Goal: Information Seeking & Learning: Check status

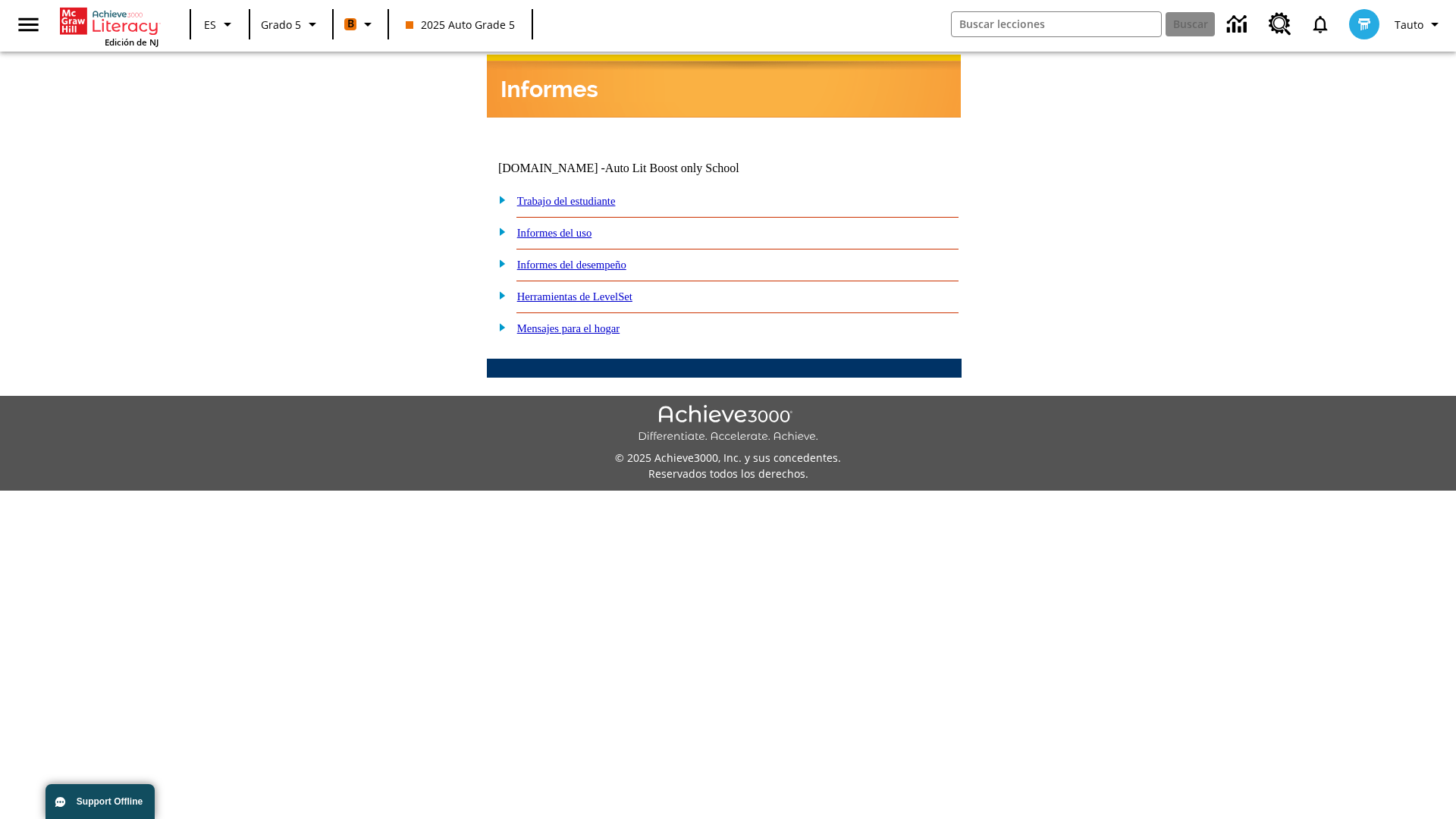
click at [592, 259] on link "Informes del desempeño" at bounding box center [572, 264] width 109 height 12
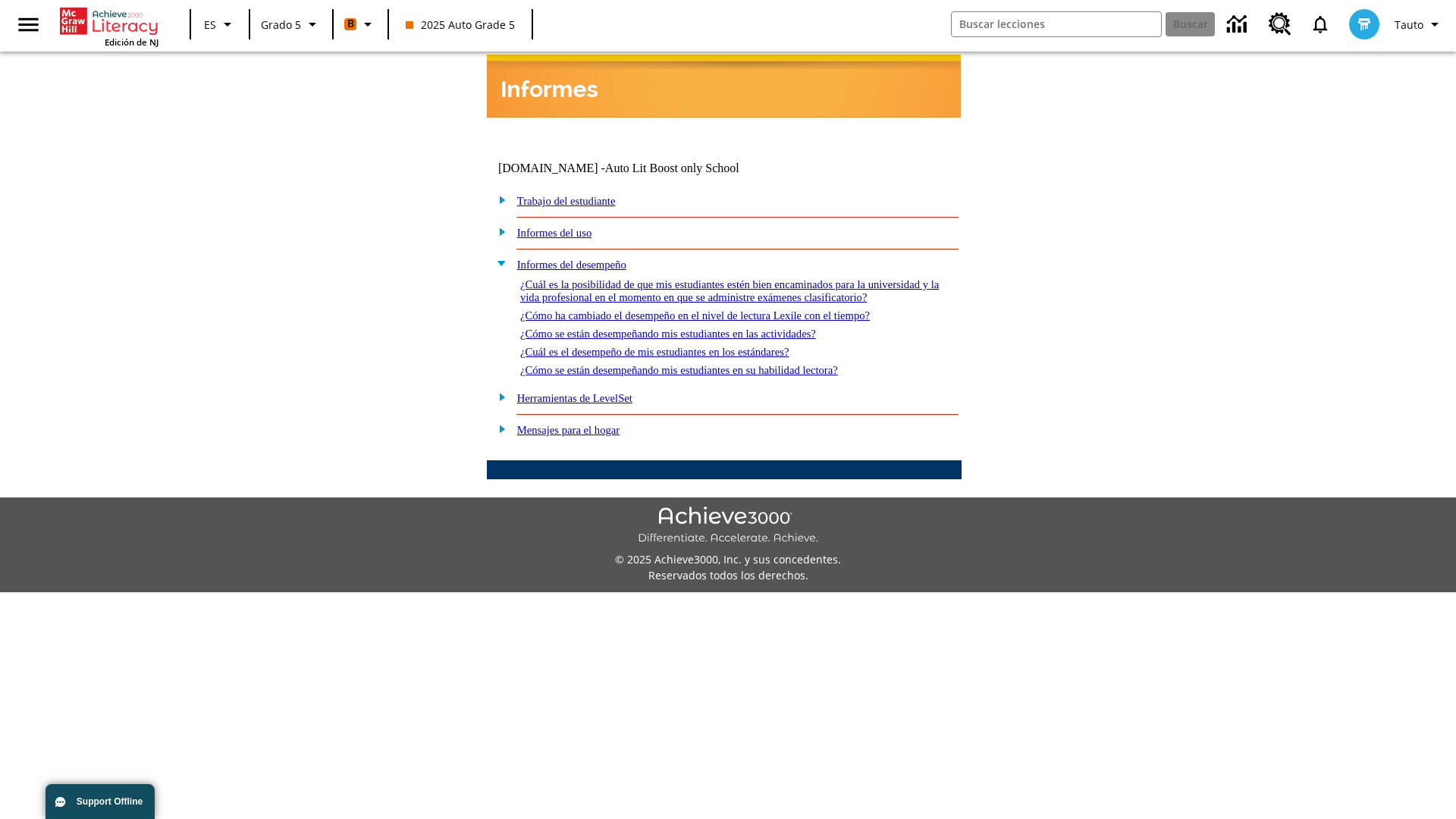
click at [720, 278] on link "¿Cuál es la posibilidad de que mis estudiantes estén bien encaminados para la u…" at bounding box center [729, 290] width 418 height 25
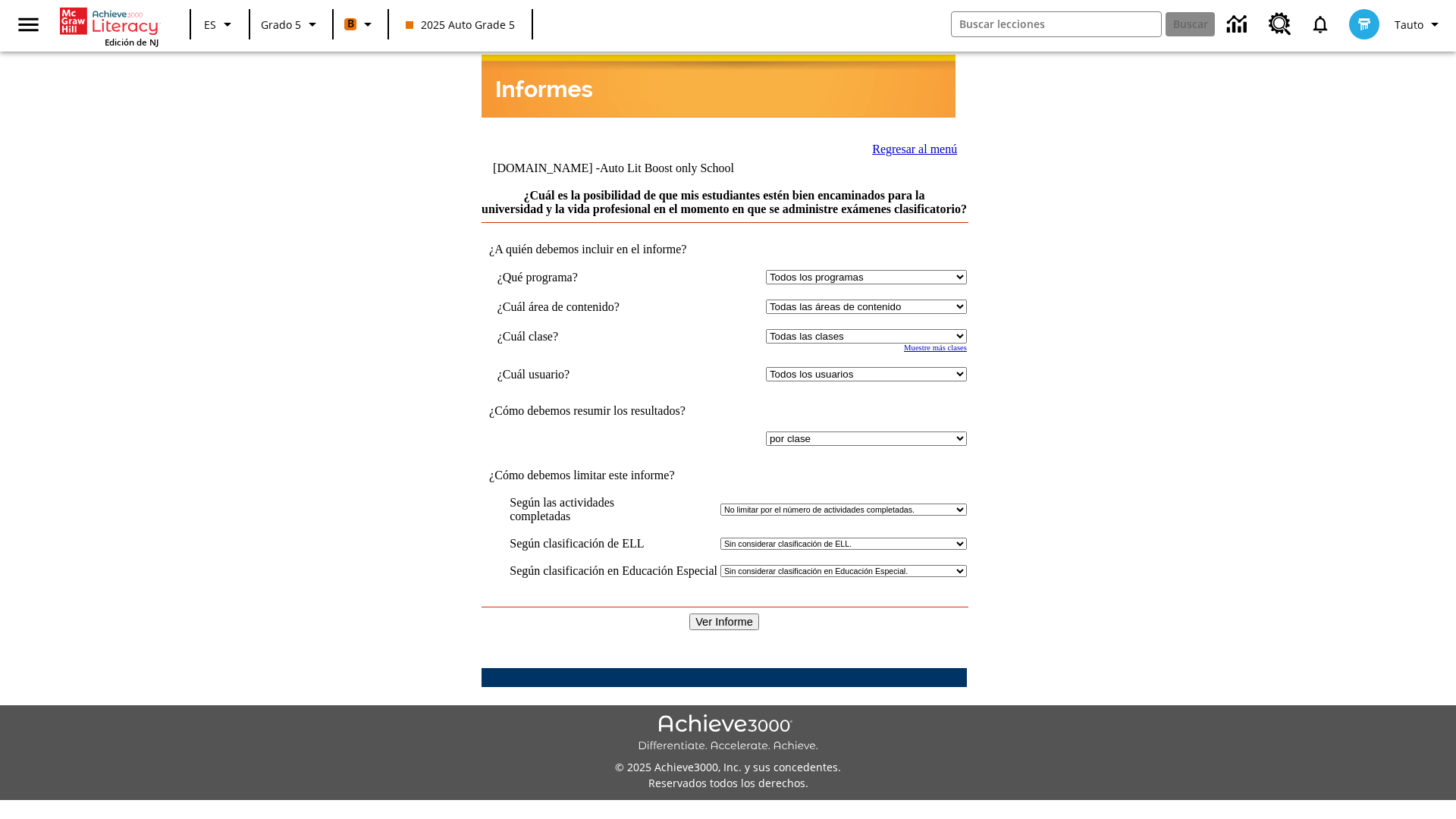
click at [863, 335] on select "Seleccionar una clase: Todas las clases 2025 Auto Grade 5 OL 2025 Auto Grade 6" at bounding box center [866, 335] width 201 height 14
select select "11133131"
